Goal: Task Accomplishment & Management: Manage account settings

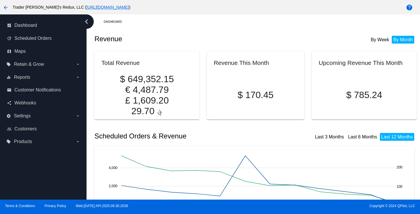
click at [281, 90] on p "$ 170.45" at bounding box center [256, 95] width 84 height 11
drag, startPoint x: 189, startPoint y: 54, endPoint x: 210, endPoint y: 59, distance: 21.3
click at [190, 54] on mat-card "Total Revenue $ 649,352.15 € 4,487.79 £ 1,609.20 ؋ 29.70" at bounding box center [146, 86] width 105 height 68
drag, startPoint x: 46, startPoint y: 65, endPoint x: 47, endPoint y: 69, distance: 3.2
click at [46, 66] on label "local_offer Retain & Grow arrow_drop_down" at bounding box center [43, 64] width 74 height 9
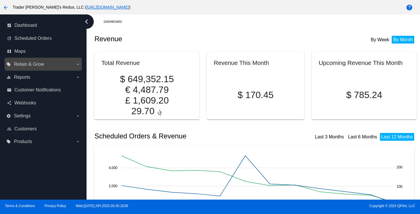
click at [0, 0] on input "local_offer Retain & Grow arrow_drop_down" at bounding box center [0, 0] width 0 height 0
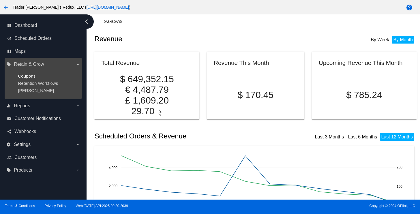
click at [28, 76] on span "Coupons" at bounding box center [27, 76] width 18 height 5
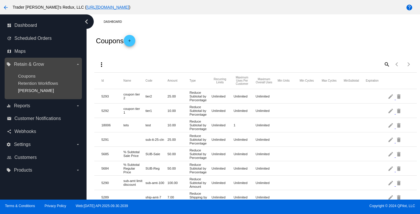
click at [23, 89] on span "[PERSON_NAME]" at bounding box center [36, 90] width 36 height 5
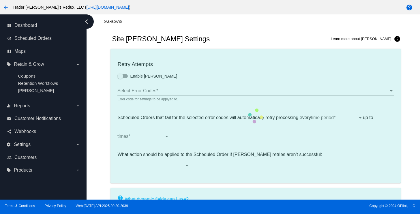
type input "If no changes are made, we will automatically retry processing your {{Scheduled…"
type input "If no changes are made, we will automatically {{DunningAction}} your {{Schedule…"
type input "Your {{ScheduledOrder}} was {{DunningAction}}."
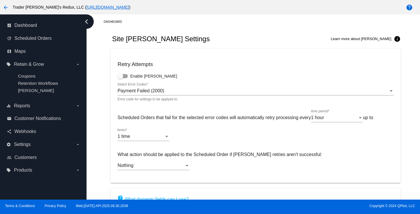
drag, startPoint x: 222, startPoint y: 46, endPoint x: 224, endPoint y: 49, distance: 3.9
click at [222, 46] on div "Site [PERSON_NAME] Settings Learn more about [PERSON_NAME] info" at bounding box center [255, 39] width 290 height 20
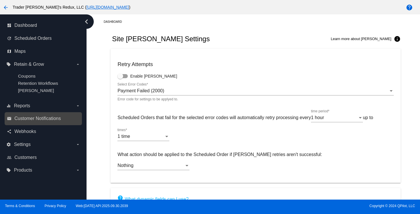
click at [40, 125] on div "email Customer Notifications" at bounding box center [43, 118] width 77 height 13
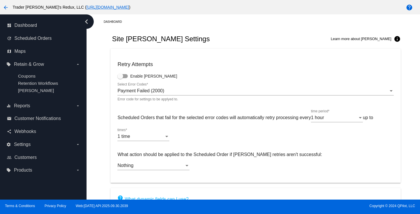
click at [218, 48] on div "Site [PERSON_NAME] Settings Learn more about [PERSON_NAME] info" at bounding box center [255, 39] width 290 height 20
click at [226, 34] on div "Site [PERSON_NAME] Settings Learn more about [PERSON_NAME] info" at bounding box center [255, 39] width 290 height 20
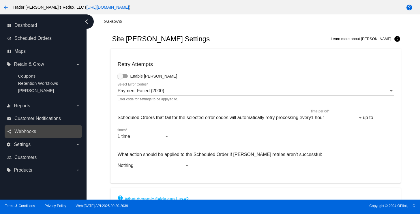
click at [37, 126] on div "share Webhooks" at bounding box center [43, 131] width 77 height 13
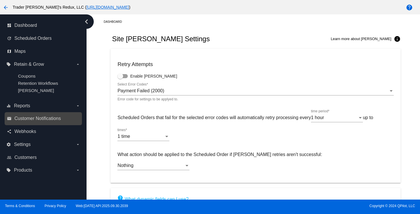
click at [31, 122] on link "email Customer Notifications" at bounding box center [43, 118] width 73 height 9
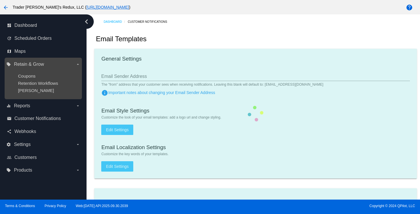
checkbox input "true"
type input "1"
checkbox input "true"
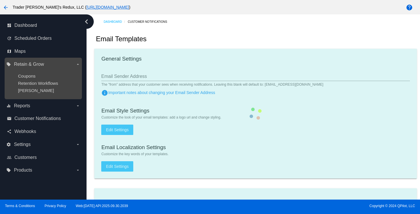
checkbox input "true"
type input "[EMAIL_ADDRESS][DOMAIN_NAME]"
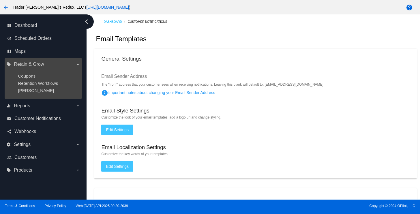
click at [45, 80] on ul "Coupons Retention Workflows [PERSON_NAME]" at bounding box center [43, 83] width 74 height 29
click at [45, 84] on span "Retention Workflows" at bounding box center [38, 83] width 40 height 5
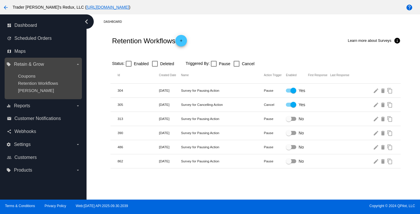
click at [35, 79] on ul "Coupons Retention Workflows [PERSON_NAME]" at bounding box center [43, 83] width 74 height 29
drag, startPoint x: 32, startPoint y: 61, endPoint x: 62, endPoint y: 70, distance: 30.9
click at [29, 65] on label "local_offer Retain & Grow arrow_drop_down" at bounding box center [43, 64] width 74 height 9
click at [0, 0] on input "local_offer Retain & Grow arrow_drop_down" at bounding box center [0, 0] width 0 height 0
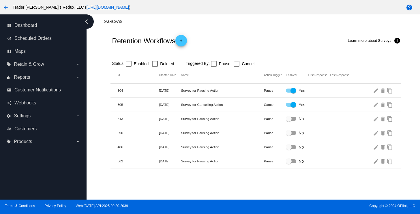
click at [234, 48] on div "Retention Workflows add Learn more about Surveys info" at bounding box center [255, 40] width 290 height 23
click at [18, 87] on span "Customer Notifications" at bounding box center [37, 89] width 46 height 5
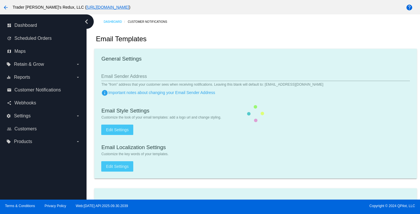
drag, startPoint x: 253, startPoint y: 42, endPoint x: 242, endPoint y: 43, distance: 11.0
click at [252, 42] on div "Email Templates" at bounding box center [255, 39] width 322 height 20
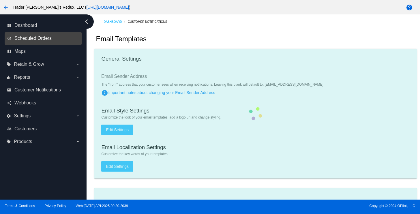
checkbox input "true"
type input "1"
checkbox input "true"
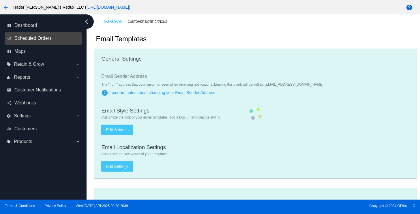
checkbox input "true"
type input "[EMAIL_ADDRESS][DOMAIN_NAME]"
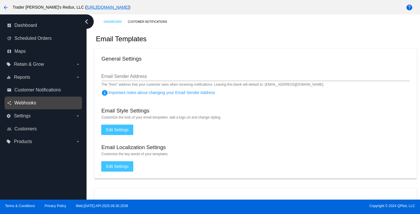
click at [24, 104] on span "Webhooks" at bounding box center [25, 102] width 22 height 5
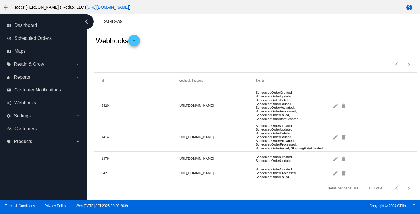
click at [277, 115] on mat-cell "ScheduledOrderCreated, ScheduledOrderUpdated, ScheduledOrderDeleted, ScheduledO…" at bounding box center [294, 105] width 77 height 33
click at [34, 94] on link "email Customer Notifications" at bounding box center [43, 89] width 73 height 9
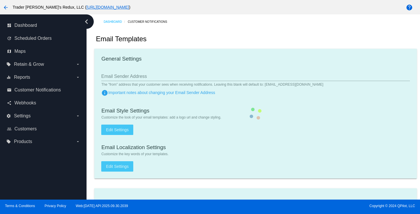
checkbox input "true"
type input "1"
checkbox input "true"
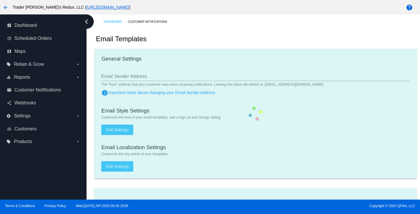
checkbox input "true"
type input "[EMAIL_ADDRESS][DOMAIN_NAME]"
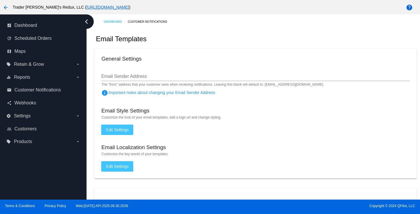
drag, startPoint x: 185, startPoint y: 29, endPoint x: 173, endPoint y: 35, distance: 13.2
click at [11, 107] on link "share Webhooks" at bounding box center [43, 102] width 73 height 9
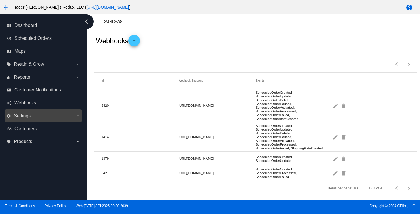
click at [15, 116] on span "Settings" at bounding box center [22, 115] width 17 height 5
click at [0, 0] on input "settings Settings arrow_drop_down" at bounding box center [0, 0] width 0 height 0
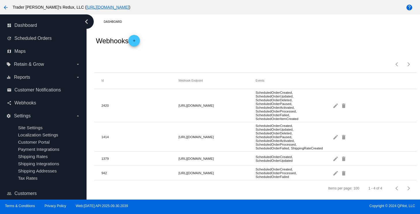
drag, startPoint x: 196, startPoint y: 48, endPoint x: 207, endPoint y: 59, distance: 16.1
click at [196, 48] on div "Webhooks add" at bounding box center [255, 40] width 322 height 23
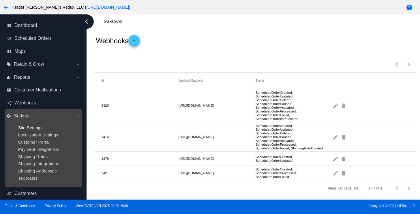
click at [32, 125] on span "Site Settings" at bounding box center [30, 127] width 25 height 5
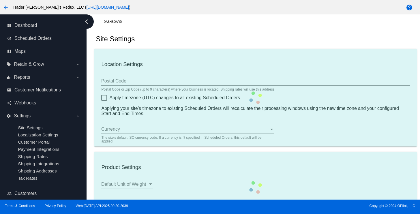
type input "80034"
checkbox input "true"
type input "09:00"
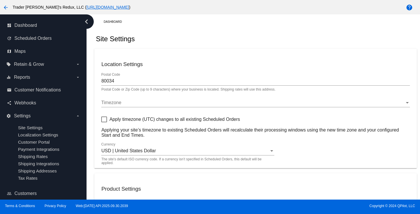
checkbox input "true"
drag, startPoint x: 381, startPoint y: 108, endPoint x: 373, endPoint y: 106, distance: 8.7
click at [381, 108] on div "Timezone Timezone" at bounding box center [255, 103] width 308 height 19
click at [36, 91] on span "Customer Notifications" at bounding box center [37, 89] width 46 height 5
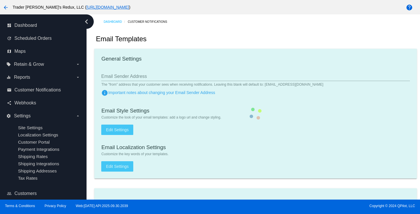
checkbox input "true"
type input "1"
checkbox input "true"
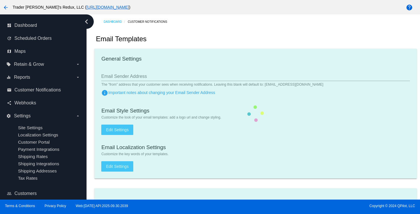
checkbox input "true"
type input "[EMAIL_ADDRESS][DOMAIN_NAME]"
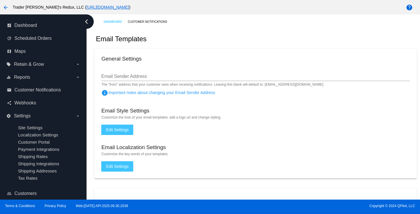
click at [262, 54] on mat-card "General Settings Email Sender Address The "from" address that your customer see…" at bounding box center [255, 114] width 322 height 130
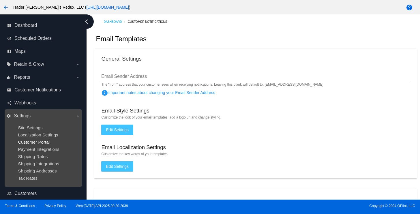
click at [28, 145] on span "Customer Portal" at bounding box center [34, 142] width 32 height 5
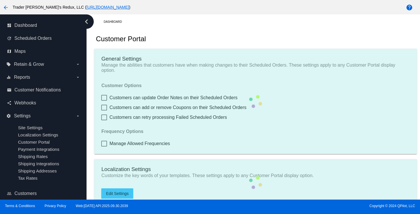
checkbox input "true"
type input "Create a Subscription"
type input "[URL][DOMAIN_NAME]"
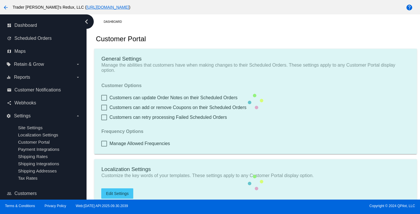
checkbox input "true"
type input "1"
type input "20"
type input "500"
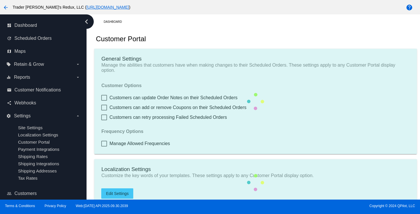
type input "500"
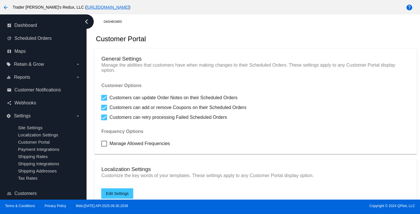
drag, startPoint x: 237, startPoint y: 43, endPoint x: 182, endPoint y: 45, distance: 55.7
click at [233, 43] on div "Customer Portal" at bounding box center [255, 39] width 322 height 20
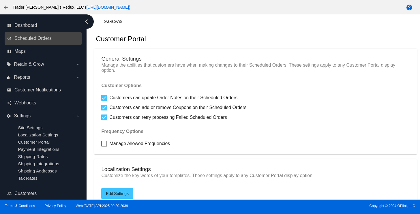
click at [39, 42] on link "update Scheduled Orders" at bounding box center [43, 38] width 73 height 9
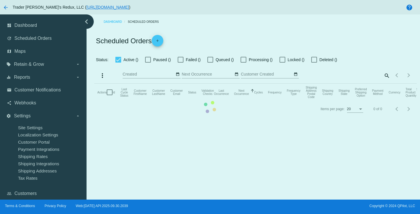
checkbox input "false"
checkbox input "true"
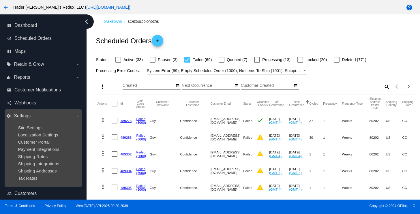
click at [52, 121] on ul "Site Settings Localization Settings Customer Portal Payment Integrations Shippi…" at bounding box center [43, 153] width 74 height 65
click at [24, 124] on ul "Site Settings Localization Settings Customer Portal Payment Integrations Shippi…" at bounding box center [43, 153] width 74 height 65
drag, startPoint x: 25, startPoint y: 121, endPoint x: 30, endPoint y: 128, distance: 7.6
click at [25, 122] on ul "Site Settings Localization Settings Customer Portal Payment Integrations Shippi…" at bounding box center [43, 153] width 74 height 65
click at [32, 130] on div "Site Settings" at bounding box center [48, 127] width 60 height 5
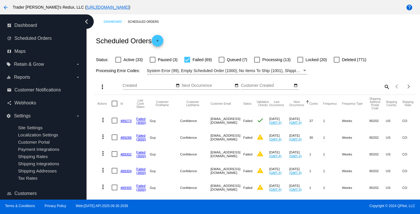
click at [216, 31] on div "Scheduled Orders add" at bounding box center [255, 40] width 322 height 23
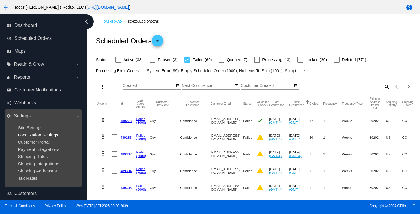
click at [34, 135] on span "Localization Settings" at bounding box center [38, 134] width 40 height 5
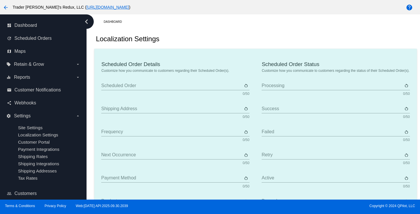
type input "Scheduled Order"
type input "Shipping address"
type input "Frequency"
type input "Next occurrence"
type input "Payment method"
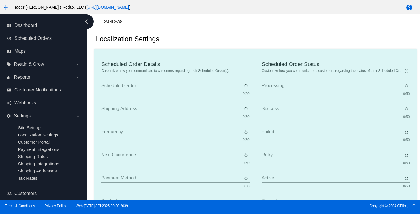
type input "Product"
type input "Quantity"
type input "Price"
type input "Out of stock"
type input "Subtotal"
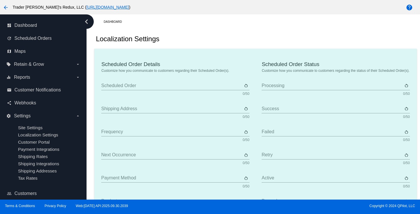
type input "Shipping"
type input "Tax"
type input "TBD"
type input "Total"
type input "No payment method"
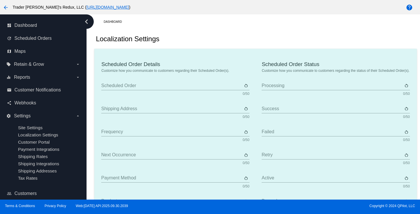
type input "Subscribe"
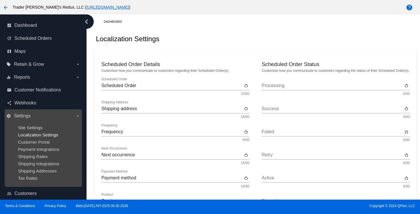
click at [29, 134] on span "Localization Settings" at bounding box center [38, 134] width 40 height 5
click at [29, 143] on span "Customer Portal" at bounding box center [34, 142] width 32 height 5
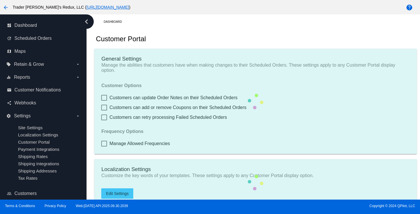
checkbox input "true"
type input "Create a Subscription"
type input "[URL][DOMAIN_NAME]"
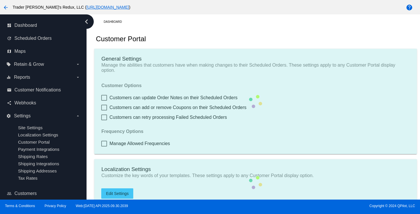
checkbox input "true"
type input "1"
type input "20"
type input "500"
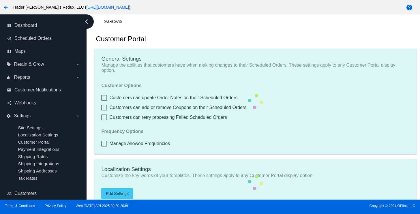
type input "500"
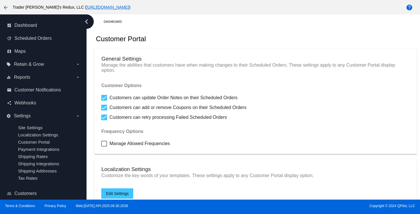
drag, startPoint x: 202, startPoint y: 34, endPoint x: 203, endPoint y: 42, distance: 8.5
click at [202, 37] on div "Customer Portal" at bounding box center [255, 39] width 322 height 20
click at [39, 67] on label "local_offer Retain & Grow arrow_drop_down" at bounding box center [43, 64] width 74 height 9
click at [0, 0] on input "local_offer Retain & Grow arrow_drop_down" at bounding box center [0, 0] width 0 height 0
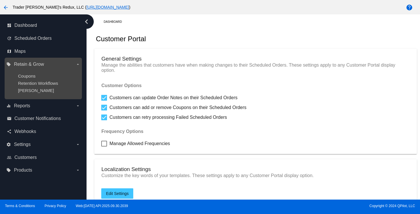
click at [29, 80] on ul "Coupons Retention Workflows [PERSON_NAME]" at bounding box center [43, 83] width 74 height 29
click at [27, 75] on span "Coupons" at bounding box center [27, 76] width 18 height 5
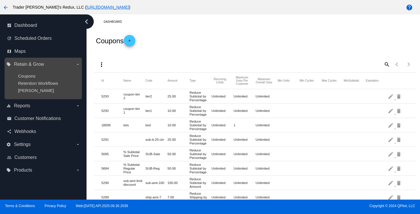
click at [32, 99] on div "local_offer Retain & Grow arrow_drop_down Coupons Retention Workflows [PERSON_N…" at bounding box center [43, 79] width 77 height 42
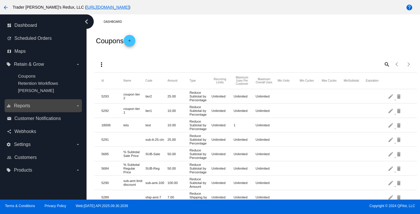
click at [27, 109] on label "equalizer Reports arrow_drop_down" at bounding box center [43, 105] width 74 height 9
click at [0, 0] on input "equalizer Reports arrow_drop_down" at bounding box center [0, 0] width 0 height 0
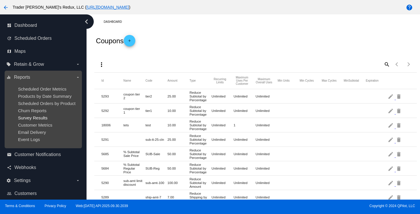
click at [27, 120] on span "Survey Results" at bounding box center [32, 117] width 29 height 5
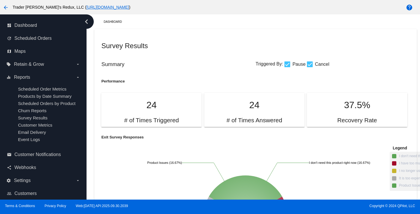
click at [258, 59] on div "Summary Triggered By: Pause Cancel" at bounding box center [255, 64] width 308 height 17
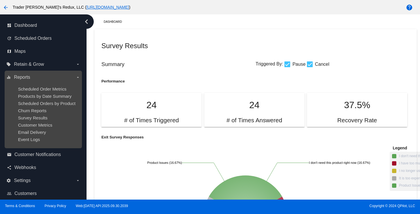
click at [45, 99] on ul "Scheduled Order Metrics Products by Date Summary Scheduled Orders by Product Ch…" at bounding box center [43, 114] width 74 height 65
click at [26, 130] on ul "Scheduled Order Metrics Products by Date Summary Scheduled Orders by Product Ch…" at bounding box center [43, 114] width 74 height 65
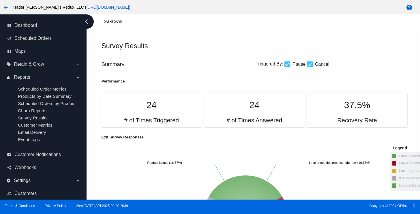
drag, startPoint x: 210, startPoint y: 55, endPoint x: 292, endPoint y: 92, distance: 89.8
click at [211, 55] on div "Survey Results" at bounding box center [255, 46] width 308 height 20
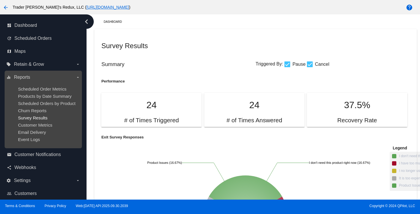
click at [37, 120] on span "Survey Results" at bounding box center [32, 117] width 29 height 5
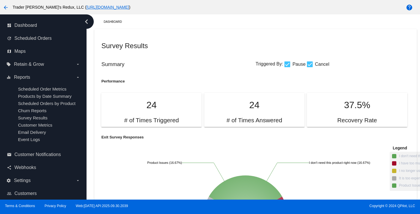
click at [196, 55] on div "Survey Results" at bounding box center [255, 46] width 308 height 20
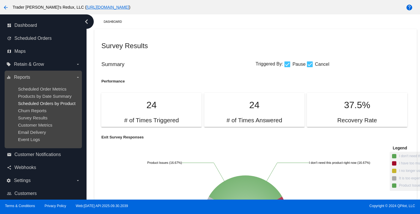
click at [44, 105] on span "Scheduled Orders by Product" at bounding box center [46, 103] width 57 height 5
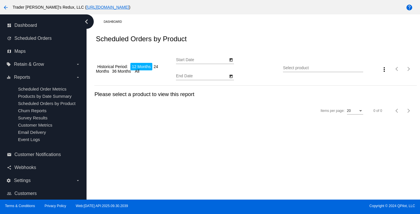
type input "[DATE]"
click at [209, 38] on div "Scheduled Orders by Product" at bounding box center [255, 39] width 322 height 20
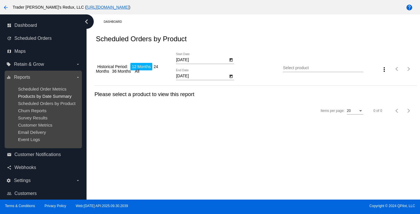
click at [26, 94] on ul "Scheduled Order Metrics Products by Date Summary Scheduled Orders by Product Ch…" at bounding box center [43, 114] width 74 height 65
click at [48, 99] on div "Products by Date Summary" at bounding box center [48, 96] width 60 height 5
click at [31, 129] on ul "Scheduled Order Metrics Products by Date Summary Scheduled Orders by Product Ch…" at bounding box center [43, 114] width 74 height 65
click at [31, 128] on span "Customer Metrics" at bounding box center [35, 125] width 34 height 5
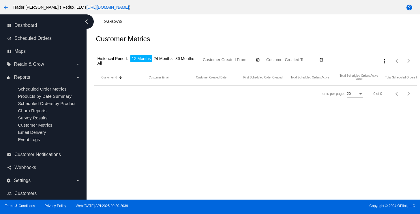
type input "[DATE]"
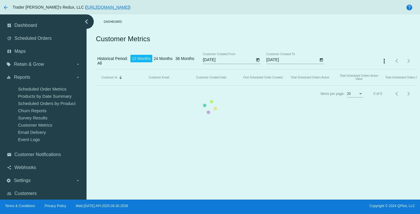
click at [184, 69] on mat-table "Customer Id Sorted by CustomerId descending Customer Email Customer Created Dat…" at bounding box center [255, 77] width 322 height 16
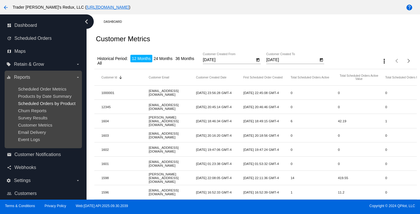
click at [46, 105] on span "Scheduled Orders by Product" at bounding box center [46, 103] width 57 height 5
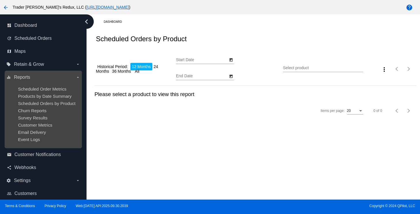
type input "[DATE]"
click at [38, 123] on ul "Scheduled Order Metrics Products by Date Summary Scheduled Orders by Product Ch…" at bounding box center [43, 114] width 74 height 65
click at [42, 100] on ul "Scheduled Order Metrics Products by Date Summary Scheduled Orders by Product Ch…" at bounding box center [43, 114] width 74 height 65
click at [43, 130] on ul "Scheduled Order Metrics Products by Date Summary Scheduled Orders by Product Ch…" at bounding box center [43, 114] width 74 height 65
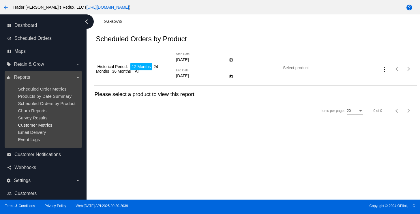
click at [46, 126] on span "Customer Metrics" at bounding box center [35, 125] width 34 height 5
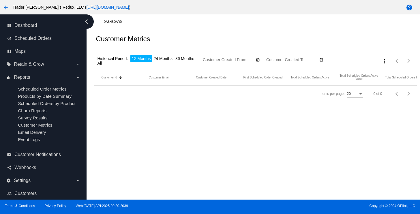
type input "[DATE]"
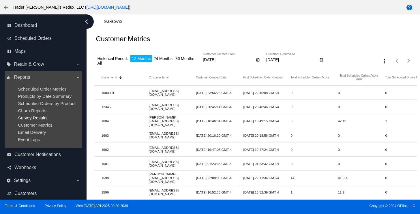
click at [20, 116] on span "Survey Results" at bounding box center [32, 117] width 29 height 5
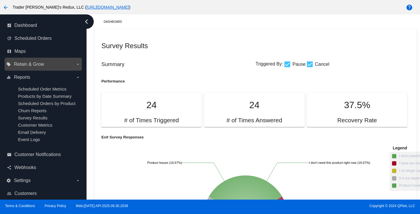
click at [35, 61] on label "local_offer Retain & Grow arrow_drop_down" at bounding box center [43, 64] width 74 height 9
click at [0, 0] on input "local_offer Retain & Grow arrow_drop_down" at bounding box center [0, 0] width 0 height 0
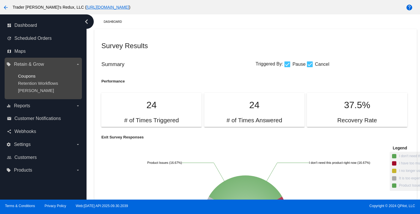
click at [21, 76] on span "Coupons" at bounding box center [27, 76] width 18 height 5
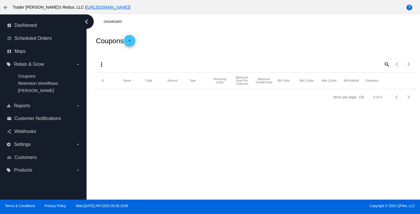
drag, startPoint x: 213, startPoint y: 54, endPoint x: 178, endPoint y: 56, distance: 35.0
click at [212, 55] on div "more_vert search Items per page: 100 0 of 0" at bounding box center [255, 62] width 322 height 20
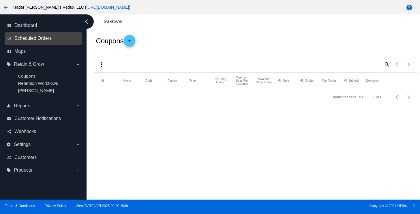
click at [48, 41] on link "update Scheduled Orders" at bounding box center [43, 38] width 73 height 9
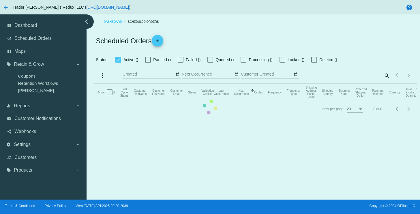
checkbox input "false"
checkbox input "true"
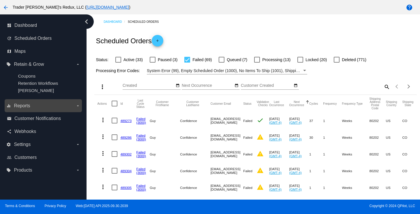
click at [38, 105] on label "equalizer Reports arrow_drop_down" at bounding box center [43, 105] width 74 height 9
click at [0, 0] on input "equalizer Reports arrow_drop_down" at bounding box center [0, 0] width 0 height 0
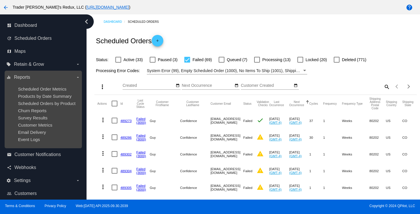
click at [35, 115] on ul "Scheduled Order Metrics Products by Date Summary Scheduled Orders by Product Ch…" at bounding box center [43, 114] width 74 height 65
click at [28, 131] on span "Email Delivery" at bounding box center [32, 132] width 28 height 5
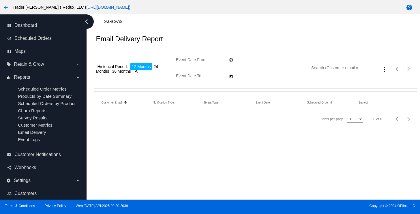
type input "[DATE]"
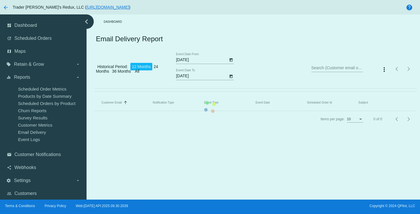
click at [254, 95] on mat-table "Customer Email Sorted by EmailTo ascending Notification Type Event Type Event D…" at bounding box center [255, 103] width 322 height 16
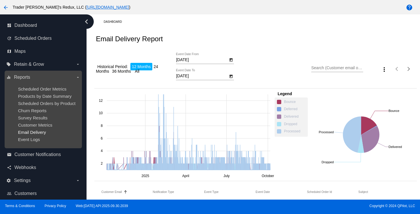
click at [38, 134] on span "Email Delivery" at bounding box center [32, 132] width 28 height 5
click at [35, 113] on span "Churn Reports" at bounding box center [32, 110] width 29 height 5
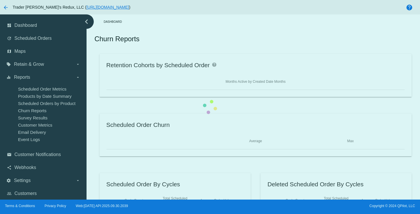
click at [94, 124] on div "Retention Cohorts by Scheduled Order help Months Active by Created Date Months …" at bounding box center [255, 135] width 322 height 162
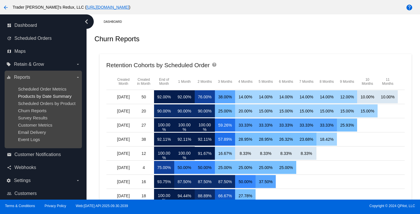
click at [49, 95] on span "Products by Date Summary" at bounding box center [45, 96] width 54 height 5
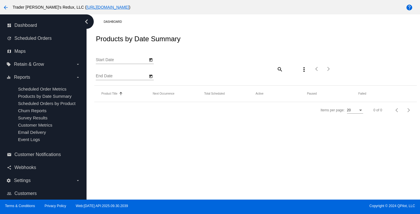
type input "[DATE]"
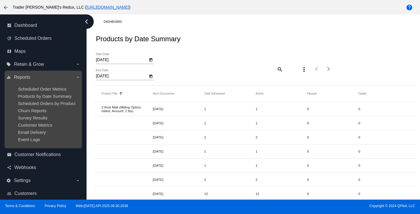
click at [46, 91] on div "Scheduled Order Metrics" at bounding box center [48, 89] width 60 height 5
click at [45, 89] on span "Scheduled Order Metrics" at bounding box center [42, 89] width 48 height 5
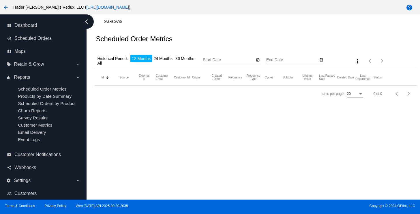
type input "[DATE]"
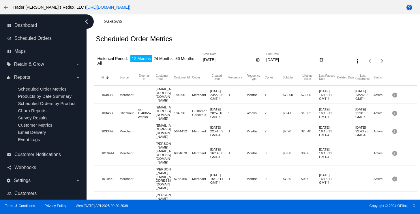
click at [218, 41] on div "Scheduled Order Metrics" at bounding box center [255, 39] width 322 height 20
drag, startPoint x: 189, startPoint y: 96, endPoint x: 189, endPoint y: 100, distance: 4.0
click at [189, 98] on mat-row "1038359 Merchant [EMAIL_ADDRESS][DOMAIN_NAME] 184596 Merchant [DATE] 23:22:26 G…" at bounding box center [255, 95] width 322 height 18
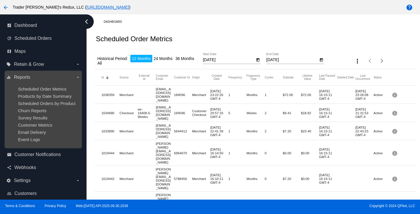
click at [68, 99] on ul "Scheduled Order Metrics Products by Date Summary Scheduled Orders by Product Ch…" at bounding box center [43, 114] width 74 height 65
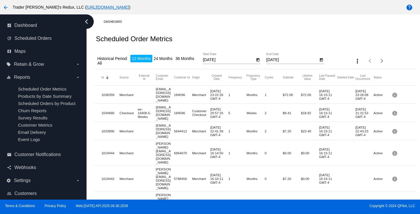
click at [226, 45] on div "Scheduled Order Metrics" at bounding box center [255, 39] width 322 height 20
drag, startPoint x: 138, startPoint y: 129, endPoint x: 118, endPoint y: 123, distance: 21.5
click at [123, 130] on mat-row "1033890 Merchant [EMAIL_ADDRESS][DOMAIN_NAME] 5644412 Merchant [DATE] 22:41:39 …" at bounding box center [255, 131] width 322 height 18
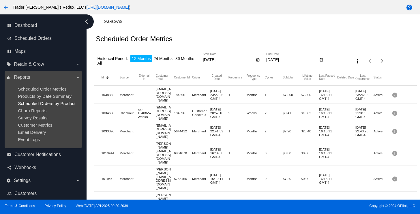
click at [42, 106] on span "Scheduled Orders by Product" at bounding box center [46, 103] width 57 height 5
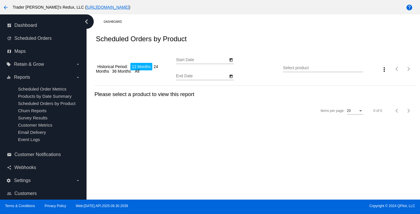
type input "[DATE]"
click at [242, 40] on div "Scheduled Orders by Product" at bounding box center [255, 39] width 322 height 20
click at [185, 46] on div "Scheduled Orders by Product" at bounding box center [255, 39] width 322 height 20
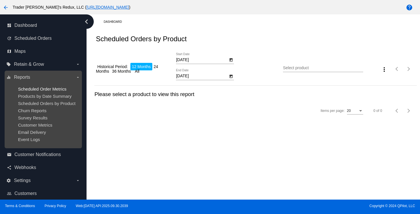
click at [43, 90] on span "Scheduled Order Metrics" at bounding box center [42, 89] width 48 height 5
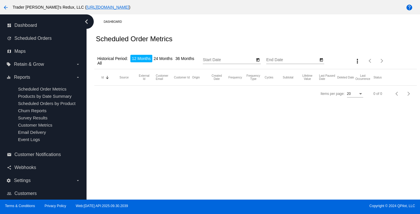
type input "[DATE]"
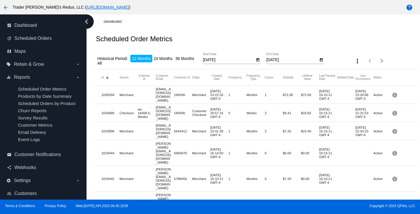
drag, startPoint x: 195, startPoint y: 33, endPoint x: 113, endPoint y: 48, distance: 82.9
click at [191, 35] on div "Scheduled Order Metrics" at bounding box center [255, 39] width 322 height 20
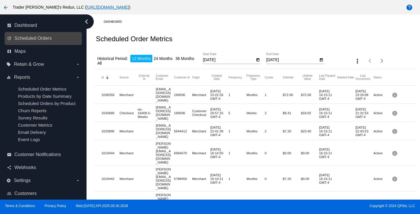
click at [52, 42] on link "update Scheduled Orders" at bounding box center [43, 38] width 73 height 9
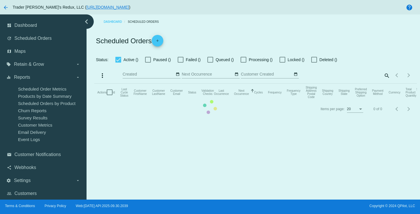
checkbox input "false"
checkbox input "true"
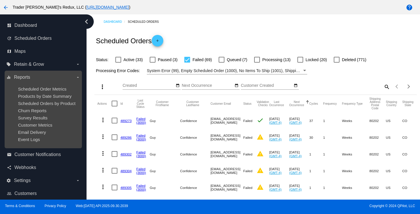
click at [52, 99] on div "Products by Date Summary" at bounding box center [48, 96] width 60 height 5
click at [39, 107] on ul "Scheduled Order Metrics Products by Date Summary Scheduled Orders by Product Ch…" at bounding box center [43, 114] width 74 height 65
click at [38, 113] on span "Churn Reports" at bounding box center [32, 110] width 29 height 5
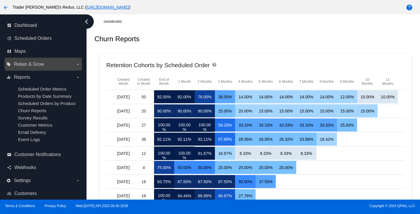
click at [40, 63] on span "Retain & Grow" at bounding box center [29, 64] width 30 height 5
click at [0, 0] on input "local_offer Retain & Grow arrow_drop_down" at bounding box center [0, 0] width 0 height 0
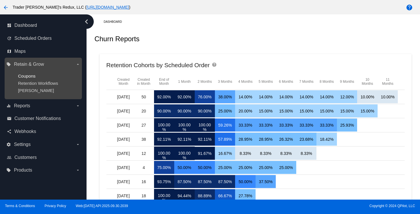
click at [27, 78] on ul "Coupons Retention Workflows [PERSON_NAME]" at bounding box center [43, 83] width 74 height 29
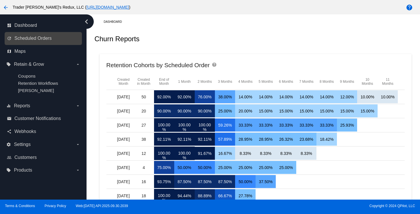
click at [42, 35] on link "update Scheduled Orders" at bounding box center [43, 38] width 73 height 9
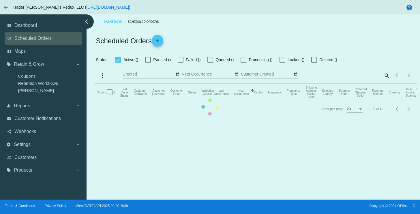
checkbox input "false"
checkbox input "true"
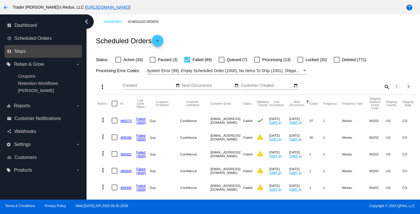
click at [18, 55] on link "map Maps" at bounding box center [43, 51] width 73 height 9
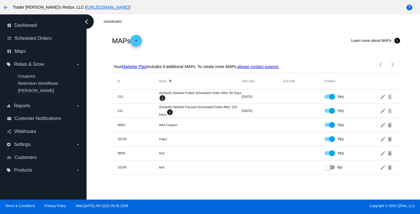
click at [229, 55] on div "Your Marketer Plan includes 8 additional MAPs. To create more MAPs, please cont…" at bounding box center [255, 62] width 290 height 21
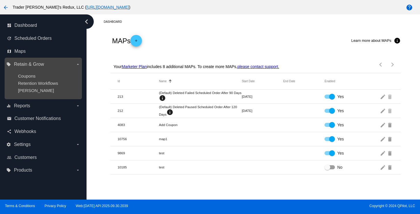
click at [31, 94] on ul "Coupons Retention Workflows [PERSON_NAME]" at bounding box center [43, 83] width 74 height 29
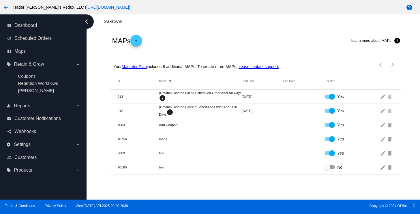
click at [234, 50] on div "MAPs add Learn more about MAPs info" at bounding box center [255, 40] width 290 height 23
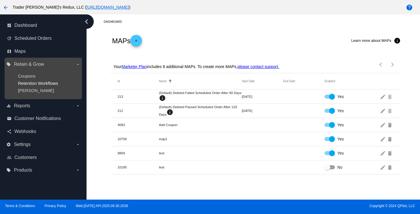
click at [49, 81] on span "Retention Workflows" at bounding box center [38, 83] width 40 height 5
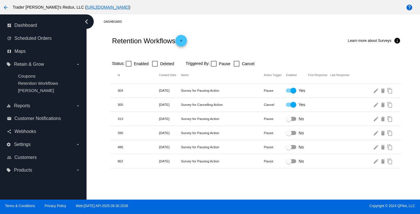
click at [245, 52] on div "Retention Workflows add Learn more about Surveys info" at bounding box center [255, 40] width 290 height 23
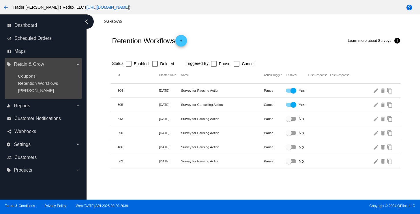
click at [27, 70] on ul "Coupons Retention Workflows [PERSON_NAME]" at bounding box center [43, 83] width 74 height 29
click at [28, 73] on ul "Coupons Retention Workflows [PERSON_NAME]" at bounding box center [43, 83] width 74 height 29
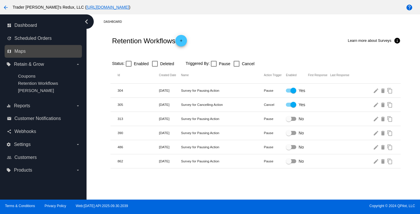
click at [15, 57] on div "map Maps" at bounding box center [43, 51] width 77 height 13
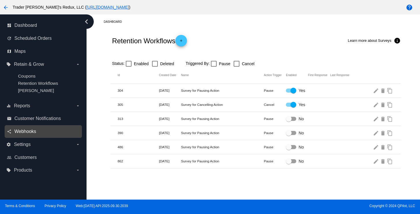
click at [20, 131] on span "Webhooks" at bounding box center [25, 131] width 22 height 5
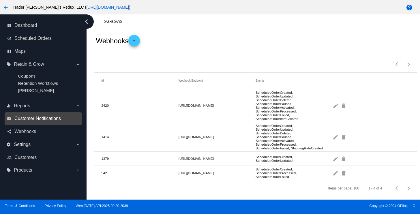
click at [30, 118] on span "Customer Notifications" at bounding box center [37, 118] width 46 height 5
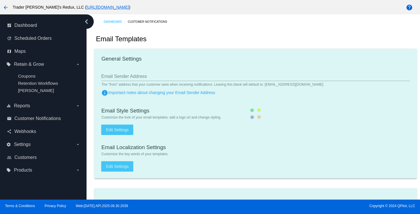
checkbox input "true"
type input "1"
checkbox input "true"
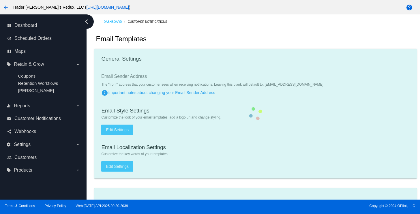
checkbox input "true"
type input "[EMAIL_ADDRESS][DOMAIN_NAME]"
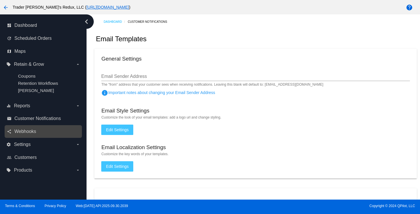
click at [33, 137] on div "share Webhooks" at bounding box center [43, 131] width 77 height 13
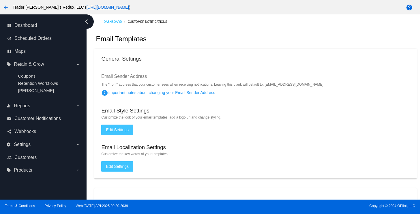
click at [243, 52] on mat-card "General Settings Email Sender Address The "from" address that your customer see…" at bounding box center [255, 114] width 322 height 130
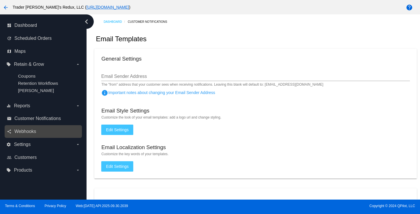
click at [15, 126] on div "share Webhooks" at bounding box center [43, 131] width 77 height 13
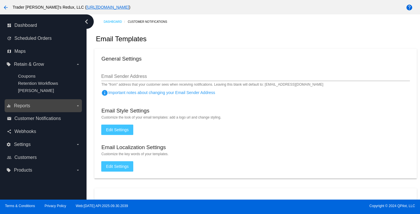
click at [20, 107] on span "Reports" at bounding box center [22, 105] width 16 height 5
click at [0, 0] on input "equalizer Reports arrow_drop_down" at bounding box center [0, 0] width 0 height 0
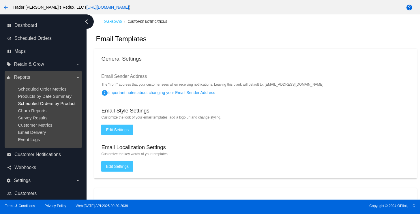
click at [40, 104] on span "Scheduled Orders by Product" at bounding box center [46, 103] width 57 height 5
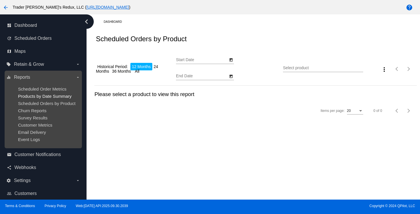
click at [40, 97] on span "Products by Date Summary" at bounding box center [45, 96] width 54 height 5
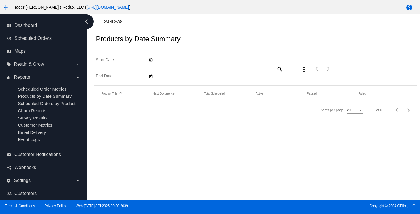
type input "[DATE]"
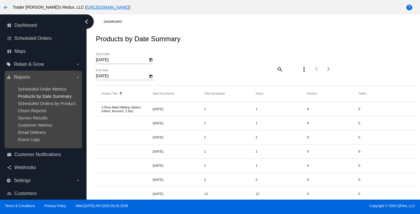
click at [41, 98] on span "Products by Date Summary" at bounding box center [45, 96] width 54 height 5
click at [40, 111] on span "Churn Reports" at bounding box center [32, 110] width 29 height 5
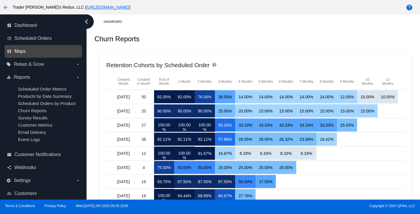
click at [24, 49] on span "Maps" at bounding box center [19, 51] width 11 height 5
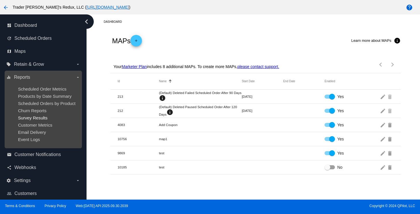
click at [46, 116] on ul "Scheduled Order Metrics Products by Date Summary Scheduled Orders by Product Ch…" at bounding box center [43, 114] width 74 height 65
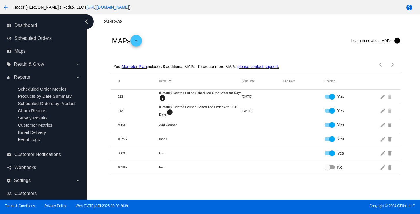
drag, startPoint x: 252, startPoint y: 46, endPoint x: 260, endPoint y: 53, distance: 10.6
click at [253, 46] on div "MAPs add Learn more about MAPs info" at bounding box center [255, 40] width 290 height 23
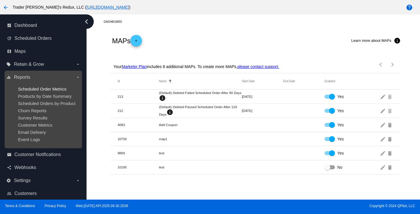
click at [22, 87] on span "Scheduled Order Metrics" at bounding box center [42, 89] width 48 height 5
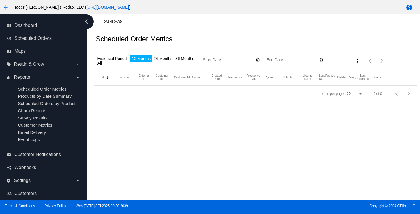
type input "[DATE]"
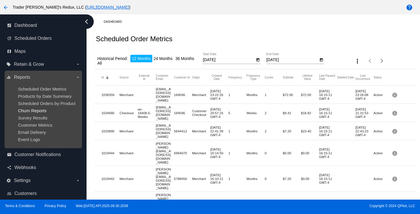
click at [37, 110] on span "Churn Reports" at bounding box center [32, 110] width 29 height 5
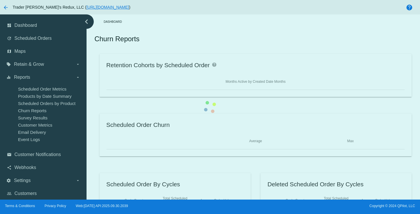
drag, startPoint x: 45, startPoint y: 99, endPoint x: 95, endPoint y: 100, distance: 50.2
click at [94, 99] on div "Retention Cohorts by Scheduled Order help Months Active by Created Date Months …" at bounding box center [255, 135] width 322 height 162
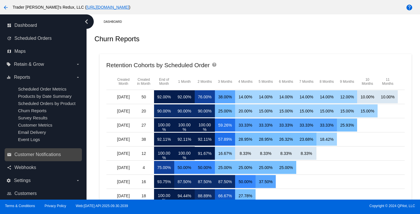
click at [25, 161] on div "email Customer Notifications" at bounding box center [43, 154] width 77 height 13
drag, startPoint x: 186, startPoint y: 45, endPoint x: 162, endPoint y: 81, distance: 43.4
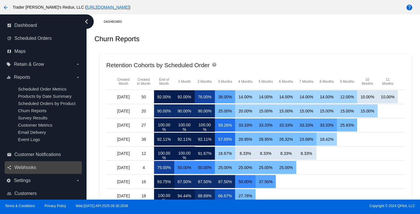
click at [31, 163] on div "share Webhooks" at bounding box center [43, 167] width 77 height 13
click at [31, 172] on link "share Webhooks" at bounding box center [43, 167] width 73 height 9
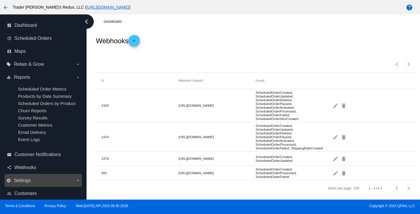
click at [33, 183] on label "settings Settings arrow_drop_down" at bounding box center [43, 180] width 74 height 9
click at [0, 0] on input "settings Settings arrow_drop_down" at bounding box center [0, 0] width 0 height 0
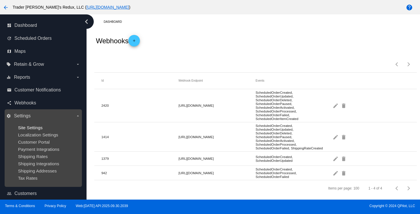
click at [23, 129] on span "Site Settings" at bounding box center [30, 127] width 25 height 5
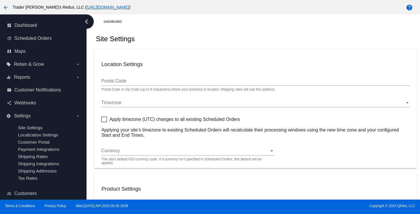
type input "80034"
checkbox input "true"
type input "09:00"
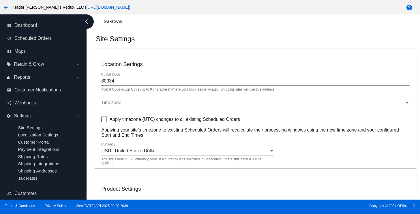
checkbox input "true"
drag, startPoint x: 171, startPoint y: 51, endPoint x: 182, endPoint y: 59, distance: 14.3
click at [222, 55] on mat-card "Location Settings 80034 Postal Code Postal Code or Zip Code (up to 9 characters…" at bounding box center [255, 108] width 322 height 119
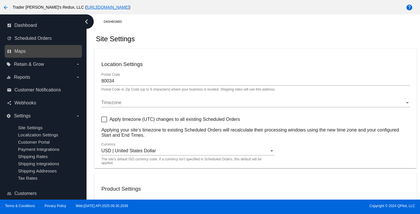
click at [42, 52] on link "map Maps" at bounding box center [43, 51] width 73 height 9
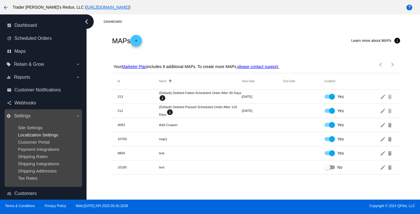
click at [43, 137] on span "Localization Settings" at bounding box center [38, 134] width 40 height 5
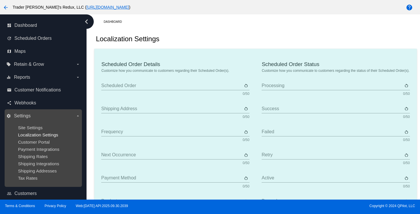
type input "Scheduled Order"
type input "Shipping address"
type input "Frequency"
type input "Next occurrence"
type input "Payment method"
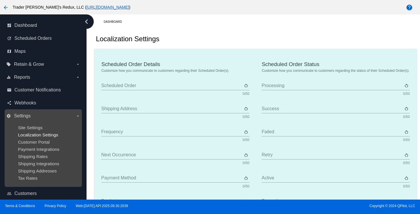
type input "Product"
type input "Quantity"
type input "Price"
type input "Out of stock"
type input "Subtotal"
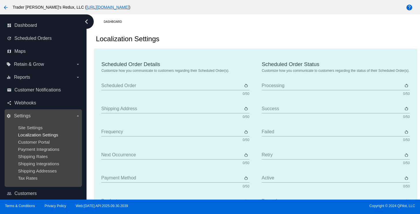
type input "Shipping"
type input "Tax"
type input "TBD"
type input "Total"
type input "No payment method"
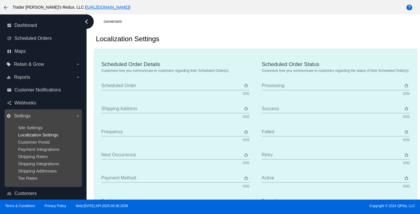
type input "Subscribe"
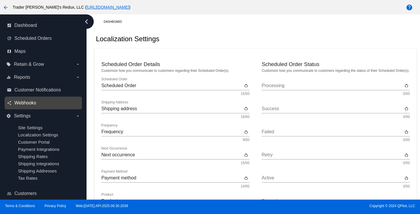
click at [35, 104] on span "Webhooks" at bounding box center [25, 102] width 22 height 5
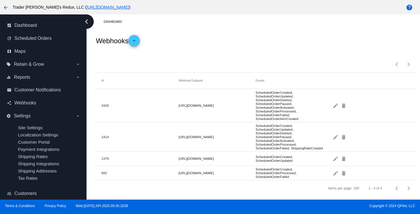
click at [234, 53] on div "Items per page: 100 1 - 4 of 4" at bounding box center [255, 62] width 322 height 20
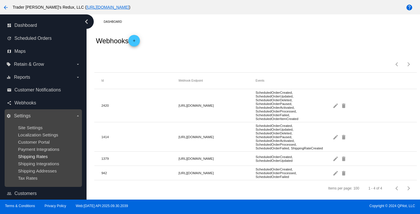
click at [24, 156] on span "Shipping Rates" at bounding box center [33, 156] width 30 height 5
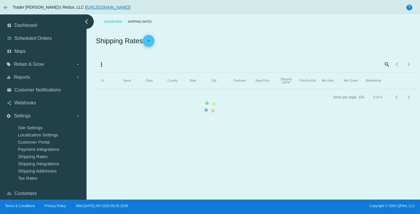
click at [94, 89] on mat-table "Id Name Class Country State City Postcode Base Price Shipping Carrier PricePerU…" at bounding box center [255, 81] width 322 height 16
drag, startPoint x: 28, startPoint y: 93, endPoint x: 36, endPoint y: 92, distance: 8.1
click at [94, 89] on mat-table "Id Name Class Country State City Postcode Base Price Shipping Carrier PricePerU…" at bounding box center [255, 81] width 322 height 16
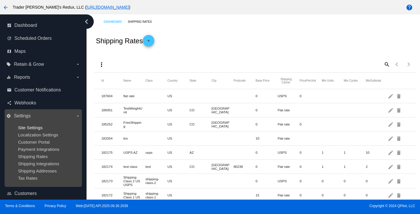
click at [25, 128] on span "Site Settings" at bounding box center [30, 127] width 25 height 5
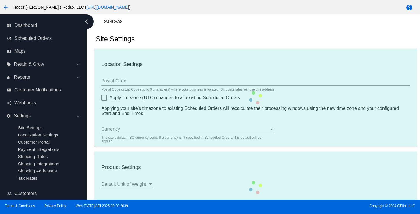
type input "80034"
checkbox input "true"
type input "09:00"
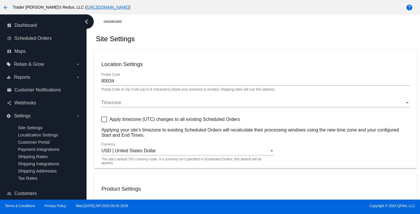
checkbox input "true"
click at [224, 49] on mat-card "Location Settings 80034 Postal Code Postal Code or Zip Code (up to 9 characters…" at bounding box center [255, 108] width 322 height 119
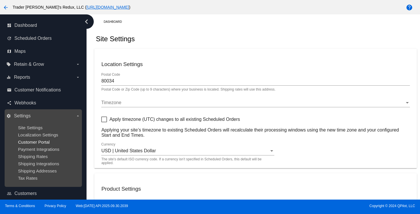
click at [29, 142] on span "Customer Portal" at bounding box center [34, 142] width 32 height 5
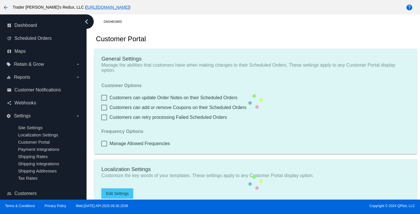
checkbox input "true"
type input "Create a Subscription"
type input "[URL][DOMAIN_NAME]"
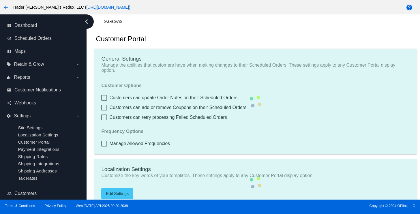
checkbox input "true"
type input "1"
type input "20"
type input "500"
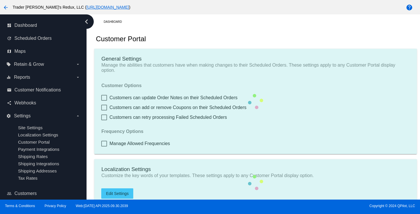
type input "500"
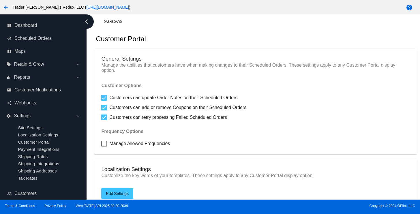
click at [243, 53] on mat-card "General Settings Manage the abilities that customers have when making changes t…" at bounding box center [255, 102] width 322 height 106
drag, startPoint x: 25, startPoint y: 123, endPoint x: 132, endPoint y: 135, distance: 107.7
click at [26, 126] on ul "Site Settings Localization Settings Customer Portal Payment Integrations Shippi…" at bounding box center [43, 153] width 74 height 65
drag, startPoint x: 29, startPoint y: 93, endPoint x: 87, endPoint y: 31, distance: 84.5
click at [30, 92] on span "Customer Notifications" at bounding box center [37, 89] width 46 height 5
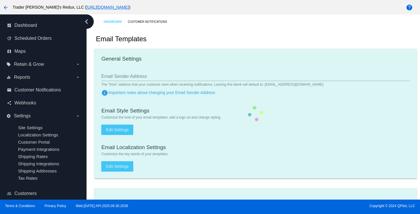
checkbox input "true"
type input "1"
checkbox input "true"
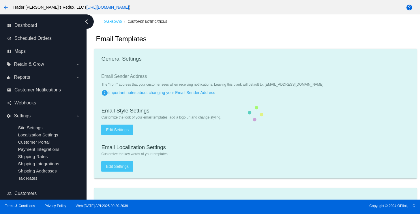
checkbox input "true"
type input "[EMAIL_ADDRESS][DOMAIN_NAME]"
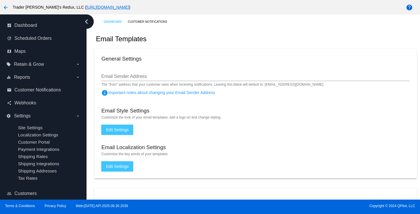
drag, startPoint x: 229, startPoint y: 52, endPoint x: 263, endPoint y: 66, distance: 36.9
click at [229, 52] on mat-card "General Settings Email Sender Address The "from" address that your customer see…" at bounding box center [255, 114] width 322 height 130
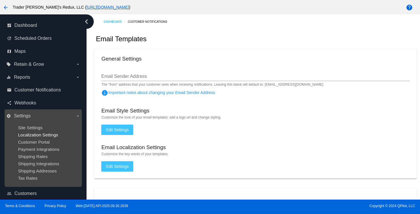
click at [31, 134] on span "Localization Settings" at bounding box center [38, 134] width 40 height 5
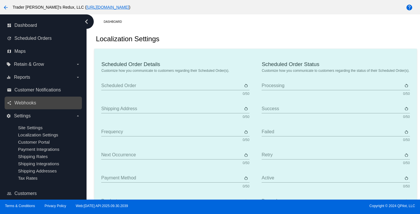
type input "Scheduled Order"
type input "Shipping address"
type input "Frequency"
type input "Next occurrence"
type input "Payment method"
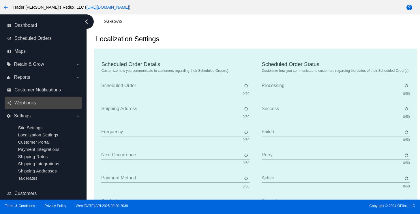
type input "Product"
type input "Quantity"
type input "Price"
type input "Out of stock"
type input "Subtotal"
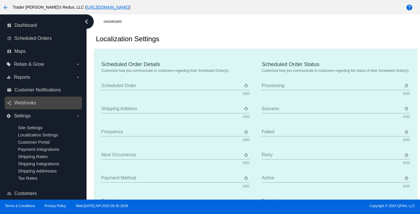
type input "Shipping"
type input "Tax"
type input "TBD"
type input "Total"
type input "No payment method"
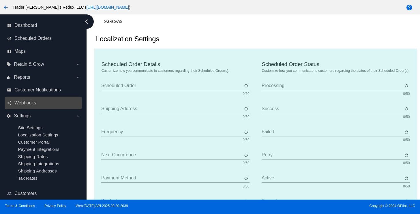
type input "Subscribe"
click at [56, 107] on link "share Webhooks" at bounding box center [43, 102] width 73 height 9
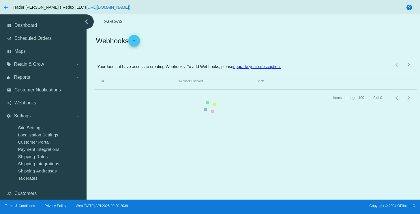
click at [94, 90] on mat-table "Id Webhook Endpoint Events" at bounding box center [255, 81] width 322 height 16
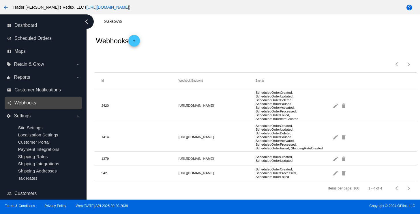
click at [28, 100] on span "Webhooks" at bounding box center [25, 102] width 22 height 5
click at [219, 57] on div "Items per page: 100 1 - 4 of 4" at bounding box center [255, 62] width 322 height 20
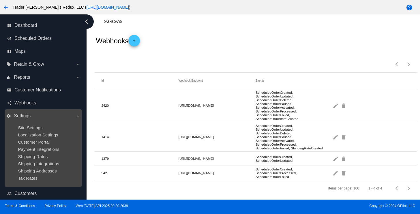
click at [26, 112] on label "settings Settings arrow_drop_down" at bounding box center [43, 115] width 74 height 9
click at [0, 0] on input "settings Settings arrow_drop_down" at bounding box center [0, 0] width 0 height 0
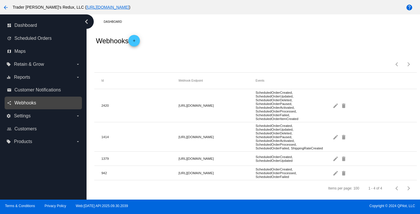
click at [29, 100] on span "Webhooks" at bounding box center [25, 102] width 22 height 5
click at [249, 47] on div "Webhooks add" at bounding box center [255, 40] width 322 height 23
click at [17, 99] on link "share Webhooks" at bounding box center [43, 102] width 73 height 9
drag, startPoint x: 201, startPoint y: 46, endPoint x: 218, endPoint y: 43, distance: 17.0
click at [203, 45] on div "Webhooks add" at bounding box center [255, 40] width 322 height 23
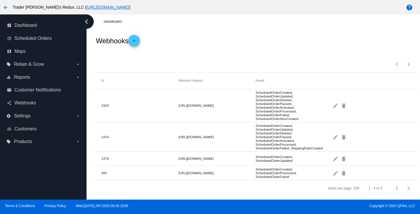
click at [264, 45] on div "Webhooks add" at bounding box center [255, 40] width 322 height 23
